Goal: Transaction & Acquisition: Purchase product/service

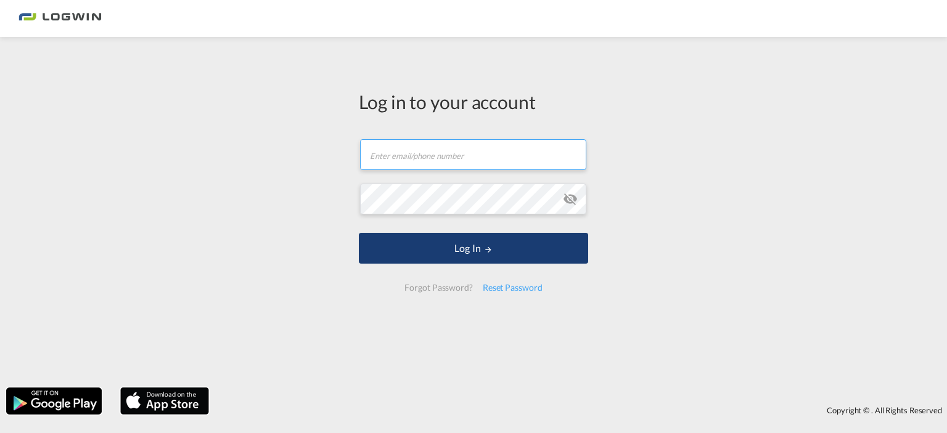
type input "[PERSON_NAME][EMAIL_ADDRESS][DOMAIN_NAME]"
click at [476, 248] on button "Log In" at bounding box center [473, 248] width 229 height 31
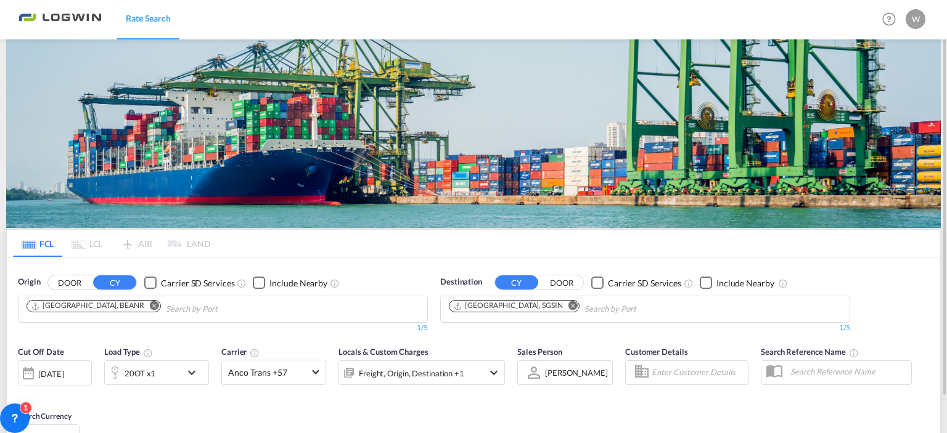
click at [150, 301] on md-icon "Remove" at bounding box center [154, 305] width 9 height 9
click at [531, 128] on img at bounding box center [473, 133] width 935 height 189
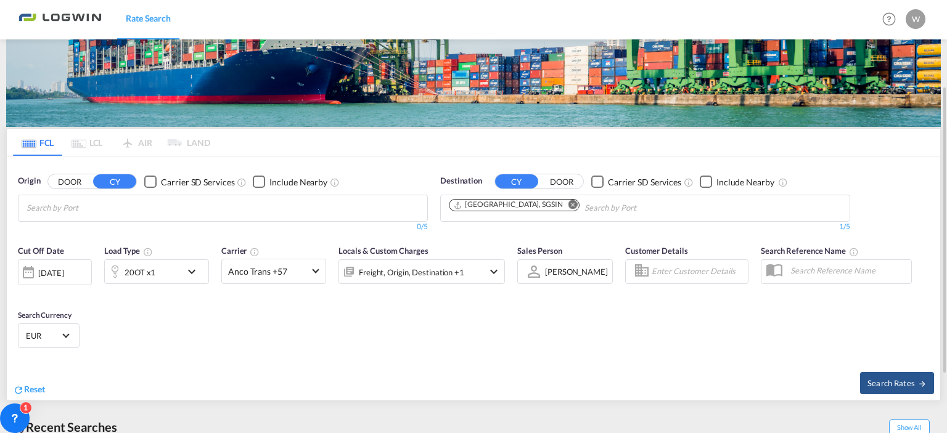
scroll to position [84, 0]
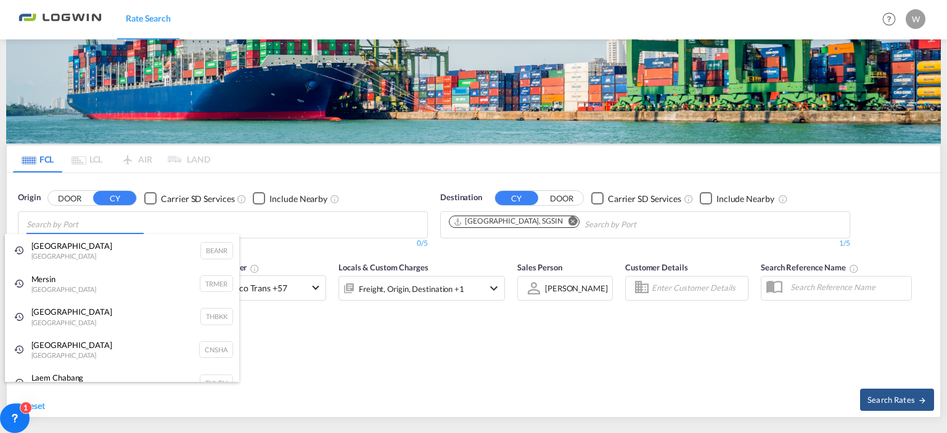
click at [31, 227] on body "Rate Search Rate Search Help Resources Product Release W My Profile Logout FCL …" at bounding box center [473, 216] width 947 height 433
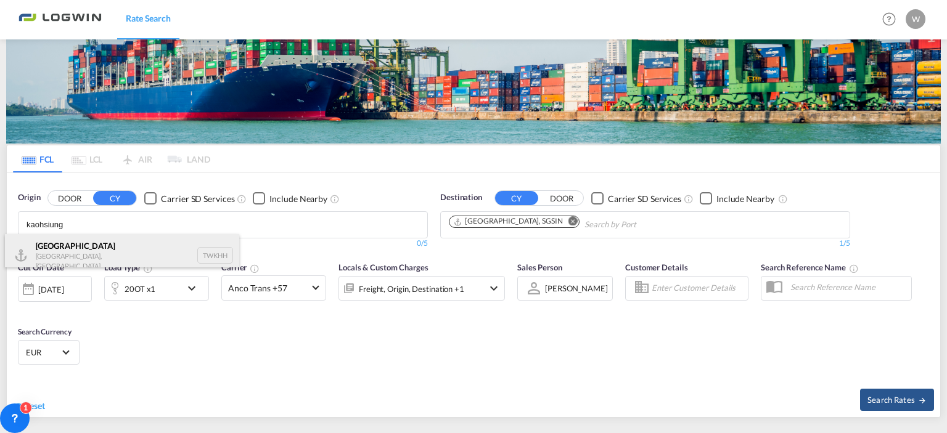
type input "kaohsiung"
click at [60, 253] on div "[GEOGRAPHIC_DATA] [GEOGRAPHIC_DATA], Province of [GEOGRAPHIC_DATA] TWKHH" at bounding box center [122, 255] width 234 height 43
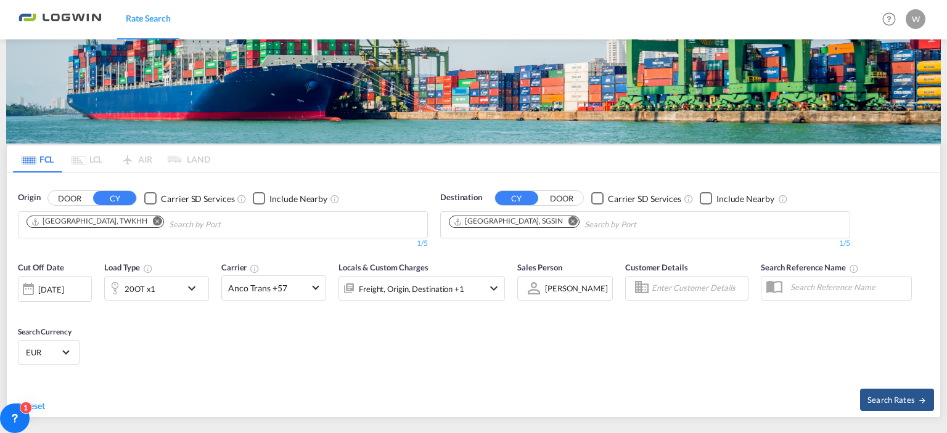
click at [568, 221] on md-icon "Remove" at bounding box center [572, 221] width 9 height 9
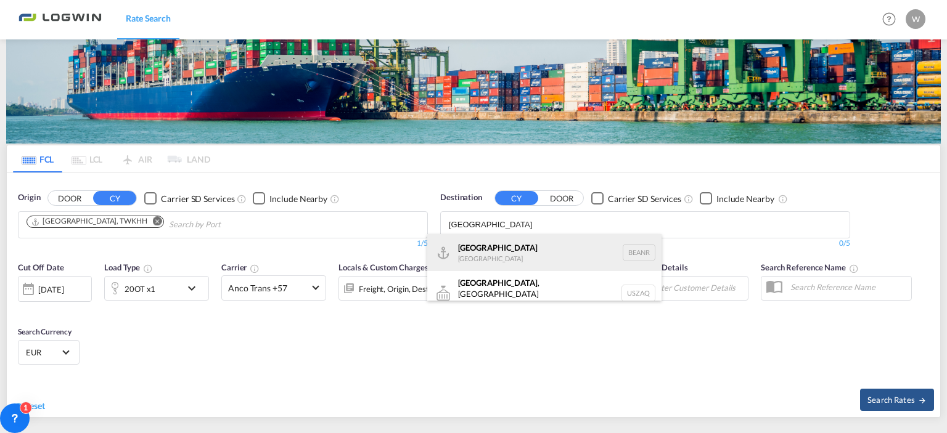
type input "[GEOGRAPHIC_DATA]"
click at [486, 251] on div "[GEOGRAPHIC_DATA] [GEOGRAPHIC_DATA] BEANR" at bounding box center [544, 252] width 234 height 37
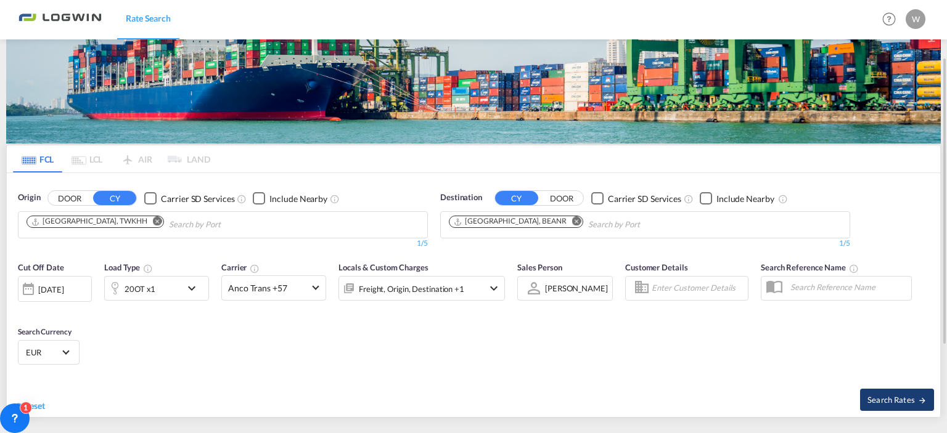
click at [898, 401] on span "Search Rates" at bounding box center [896, 400] width 59 height 10
type input "TWKHH to BEANR / [DATE]"
